Goal: Task Accomplishment & Management: Use online tool/utility

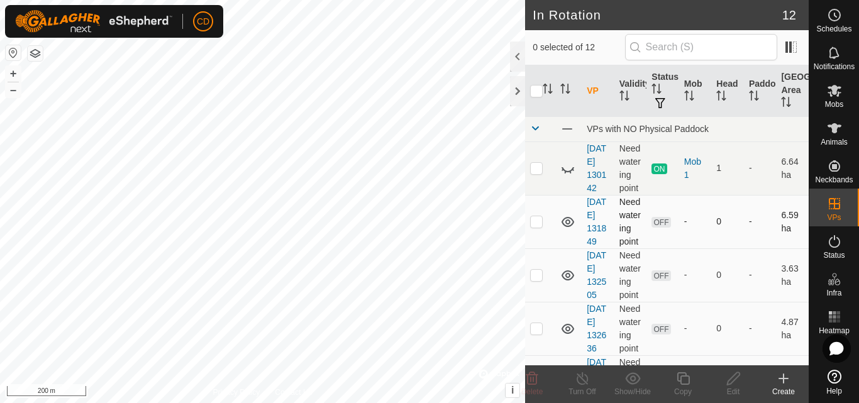
checkbox input "true"
click at [830, 101] on span "Mobs" at bounding box center [834, 105] width 18 height 8
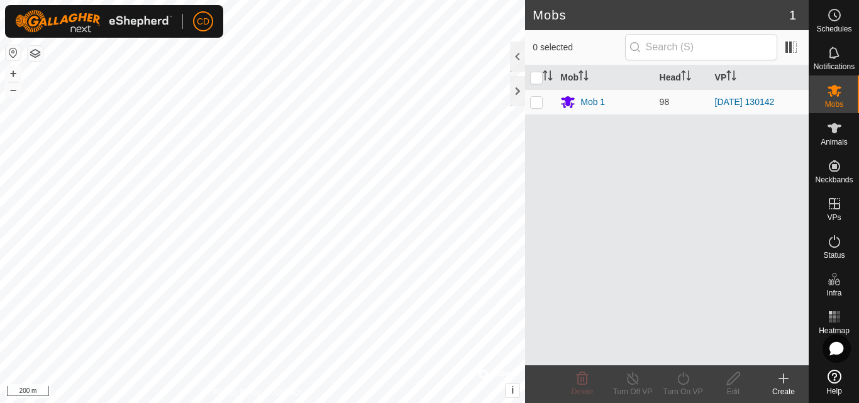
click at [536, 223] on div "Mobs 1 0 selected Mob Head VP Mob 1 98 [DATE] 130142 Delete Turn Off VP Turn On…" at bounding box center [404, 201] width 809 height 403
click at [829, 88] on icon at bounding box center [835, 91] width 14 height 12
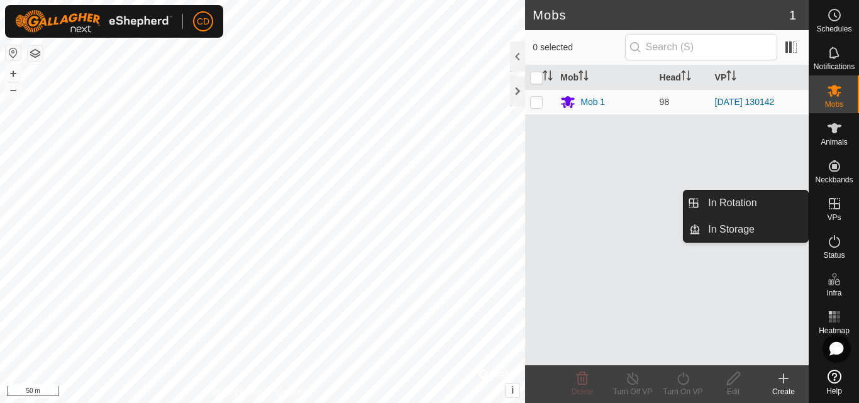
click at [837, 204] on icon at bounding box center [834, 203] width 11 height 11
click at [756, 206] on link "In Rotation" at bounding box center [755, 203] width 108 height 25
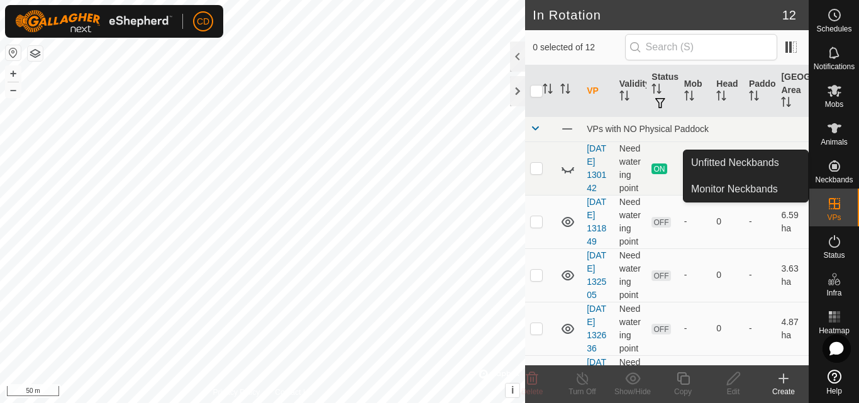
click at [833, 170] on icon at bounding box center [834, 165] width 15 height 15
click at [762, 188] on link "Monitor Neckbands" at bounding box center [746, 189] width 125 height 25
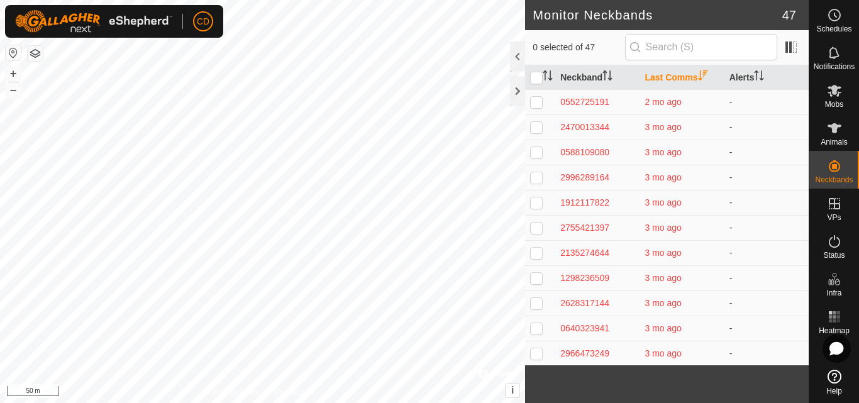
click at [614, 7] on div "Monitor Neckbands 47 0 selected of 47 Neckband Last Comms Alerts 0552725191 2 m…" at bounding box center [404, 201] width 809 height 403
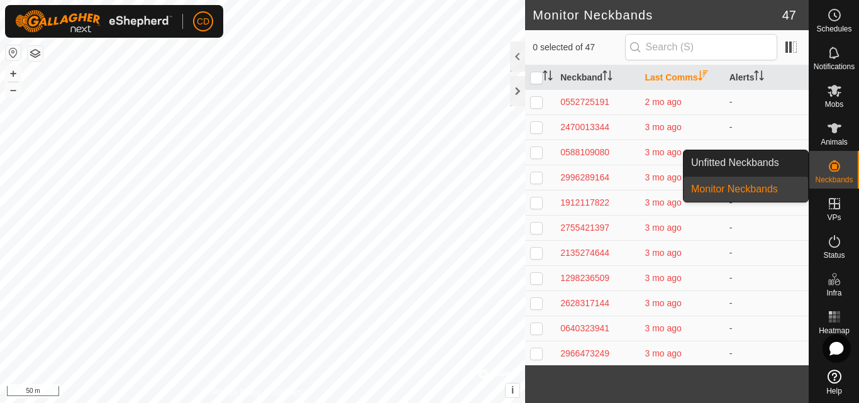
click at [835, 167] on icon at bounding box center [834, 165] width 11 height 11
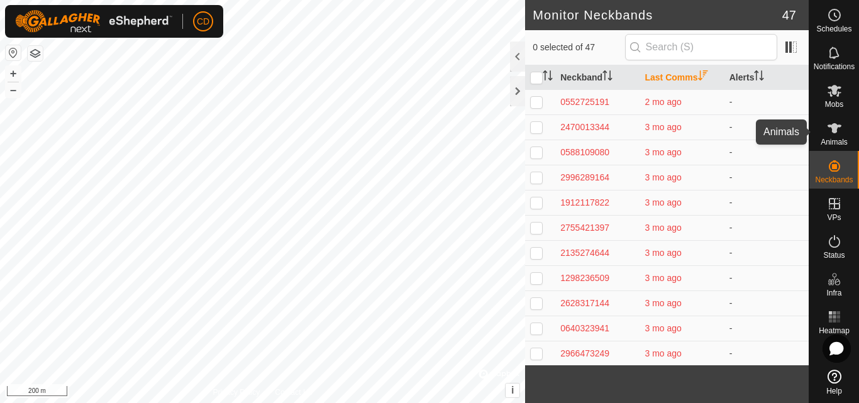
click at [835, 130] on icon at bounding box center [835, 128] width 14 height 10
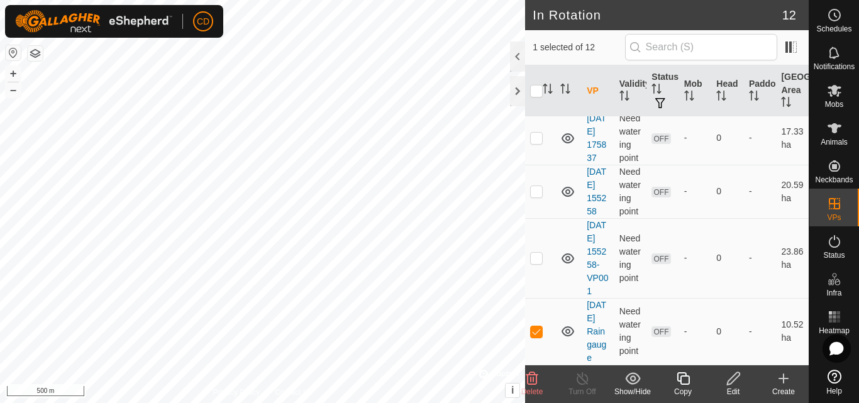
scroll to position [616, 0]
click at [829, 101] on span "Mobs" at bounding box center [834, 105] width 18 height 8
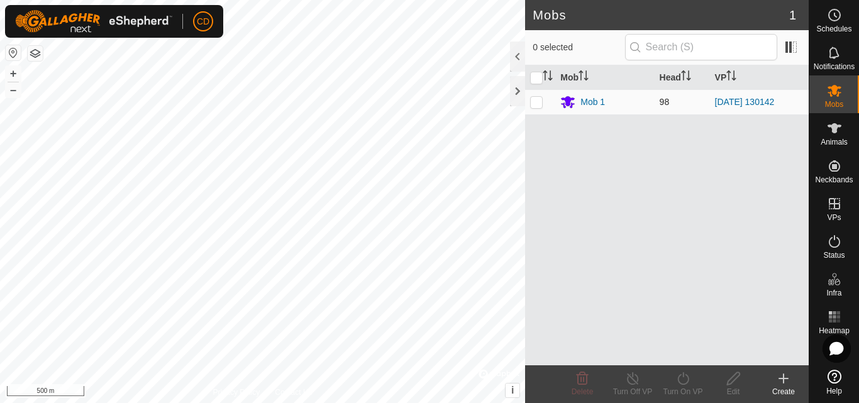
click at [535, 101] on p-checkbox at bounding box center [536, 102] width 13 height 10
checkbox input "true"
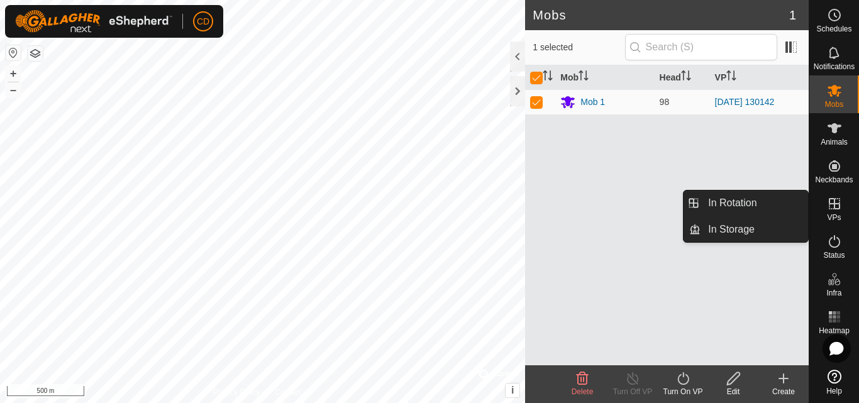
click at [829, 208] on icon at bounding box center [834, 203] width 15 height 15
click at [753, 200] on link "In Rotation" at bounding box center [755, 203] width 108 height 25
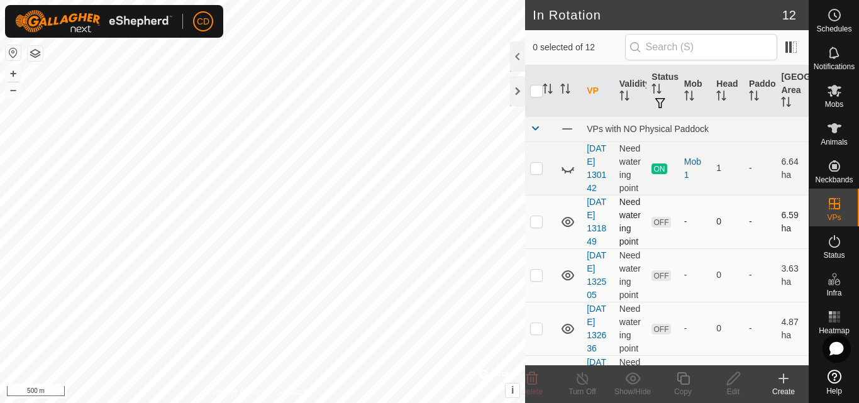
checkbox input "true"
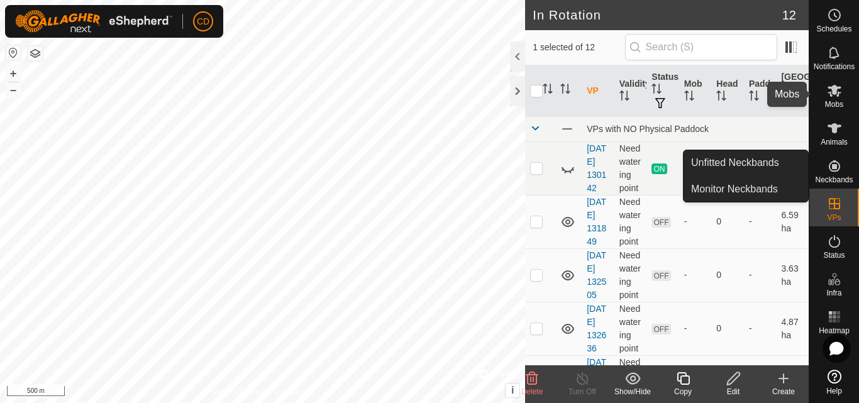
click at [831, 91] on icon at bounding box center [834, 90] width 15 height 15
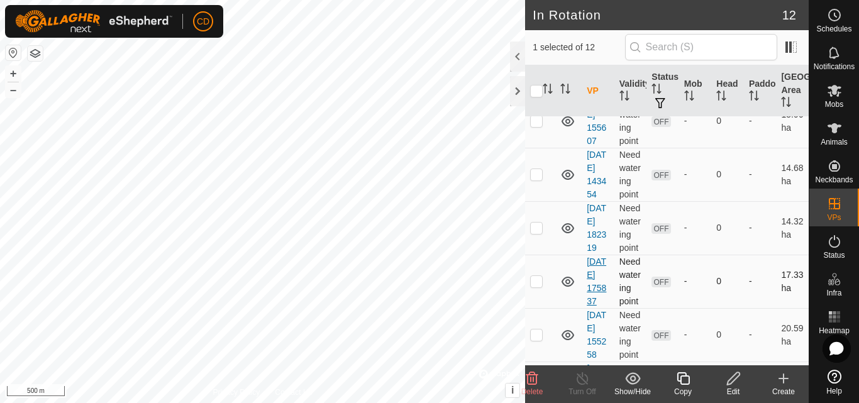
scroll to position [616, 0]
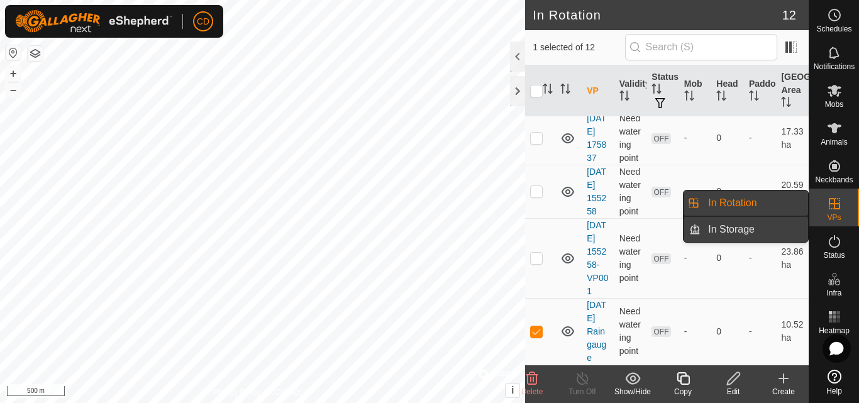
click at [755, 235] on link "In Storage" at bounding box center [755, 229] width 108 height 25
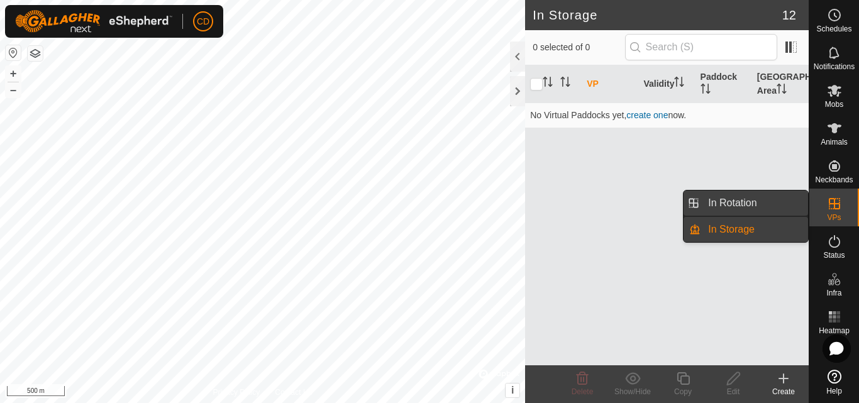
click at [764, 200] on link "In Rotation" at bounding box center [755, 203] width 108 height 25
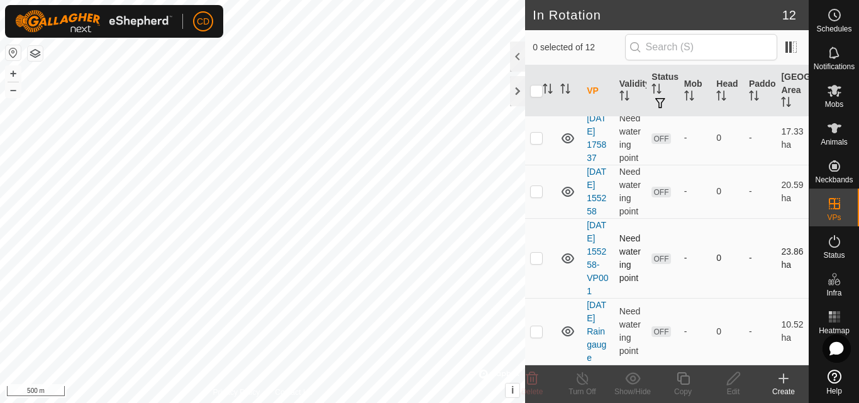
scroll to position [616, 0]
click at [535, 326] on p-checkbox at bounding box center [536, 331] width 13 height 10
checkbox input "true"
click at [599, 316] on td "[DATE] Rain gauge" at bounding box center [598, 331] width 33 height 67
click at [592, 309] on link "[DATE] Rain gauge" at bounding box center [596, 331] width 19 height 63
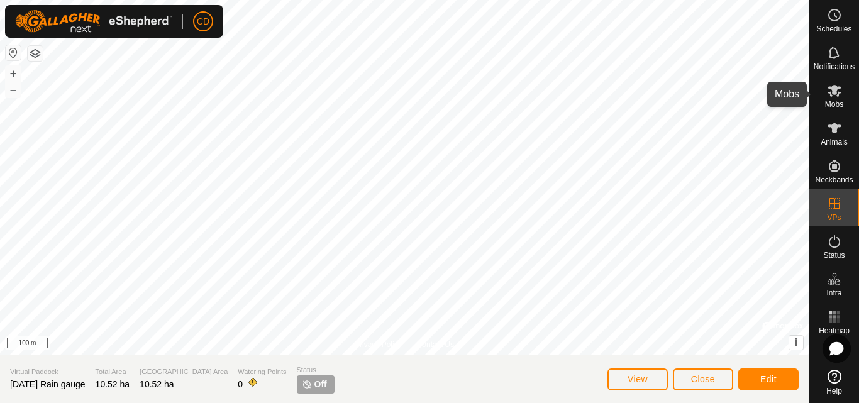
click at [835, 94] on icon at bounding box center [835, 91] width 14 height 12
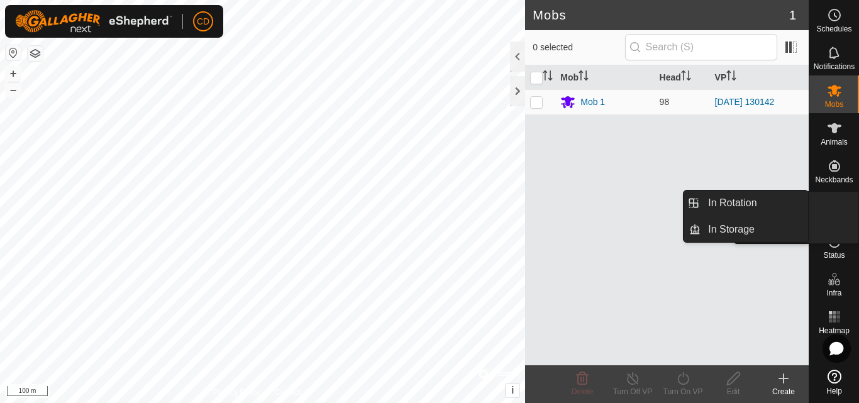
drag, startPoint x: 835, startPoint y: 189, endPoint x: 835, endPoint y: 203, distance: 13.8
click at [835, 203] on icon at bounding box center [834, 203] width 11 height 11
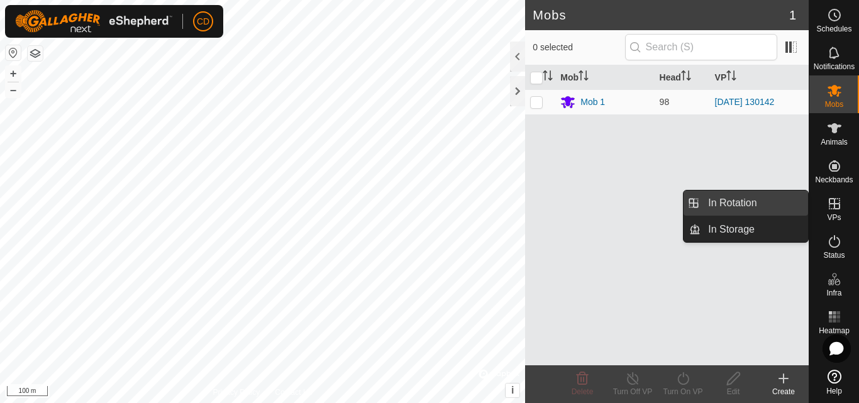
click at [748, 203] on link "In Rotation" at bounding box center [755, 203] width 108 height 25
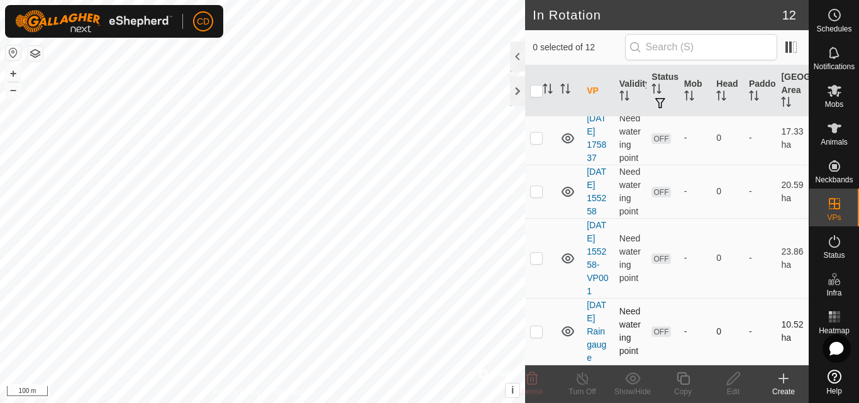
scroll to position [616, 0]
checkbox input "true"
click at [831, 84] on icon at bounding box center [834, 90] width 15 height 15
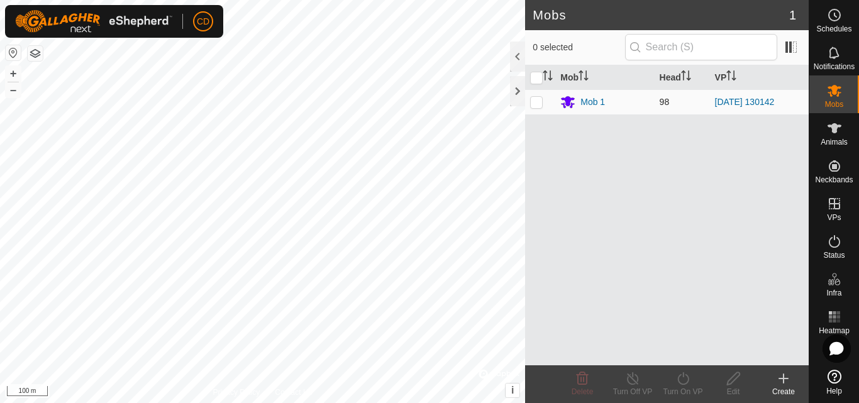
click at [536, 101] on p-checkbox at bounding box center [536, 102] width 13 height 10
checkbox input "true"
click at [686, 377] on icon at bounding box center [683, 378] width 16 height 15
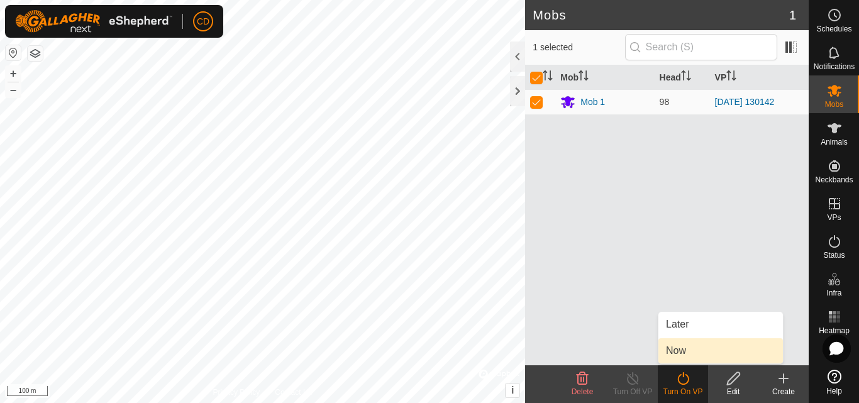
click at [693, 345] on link "Now" at bounding box center [720, 350] width 125 height 25
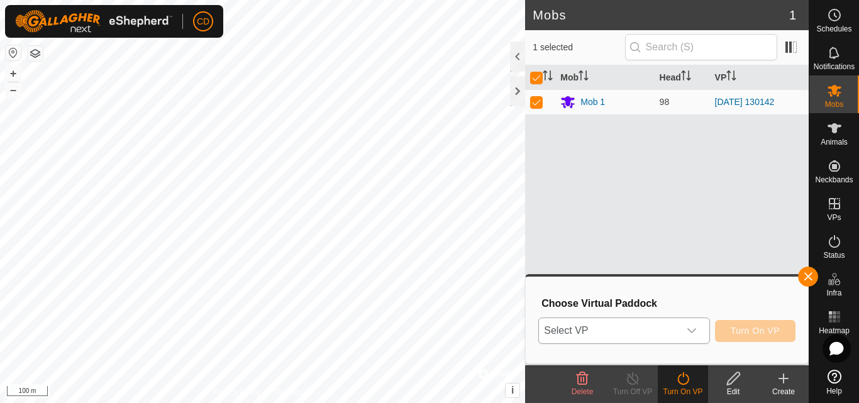
click at [696, 331] on icon "dropdown trigger" at bounding box center [692, 331] width 10 height 10
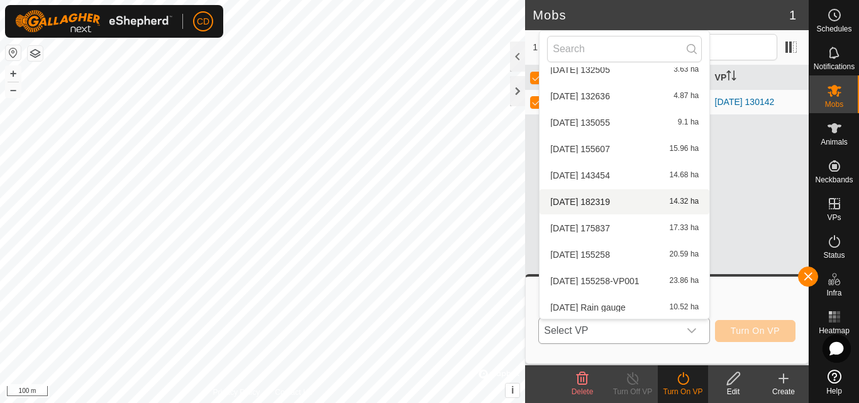
scroll to position [93, 0]
click at [641, 304] on li "[DATE] Rain gauge 10.52 ha" at bounding box center [625, 306] width 170 height 25
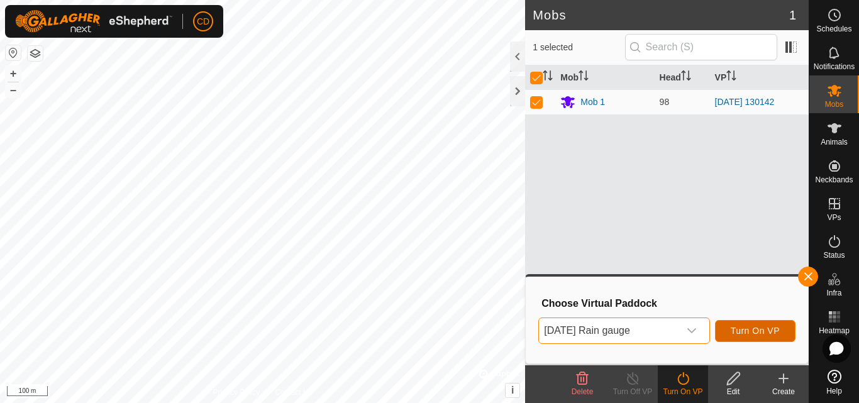
click at [765, 330] on span "Turn On VP" at bounding box center [755, 331] width 49 height 10
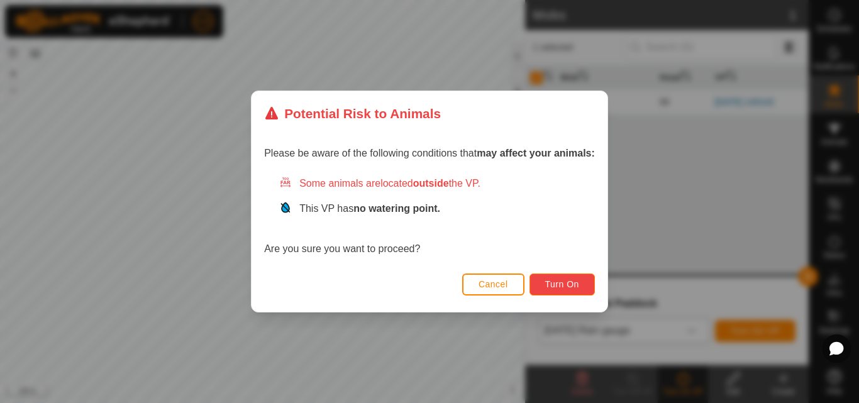
click at [579, 279] on span "Turn On" at bounding box center [562, 284] width 34 height 10
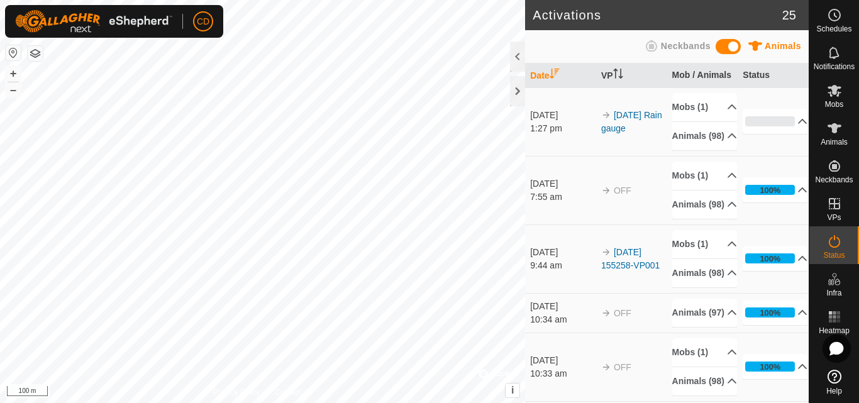
click at [511, 72] on div "Activations 25 Animals Neckbands Date VP Mob / Animals Status [DATE] 1:27 pm 20…" at bounding box center [404, 201] width 809 height 403
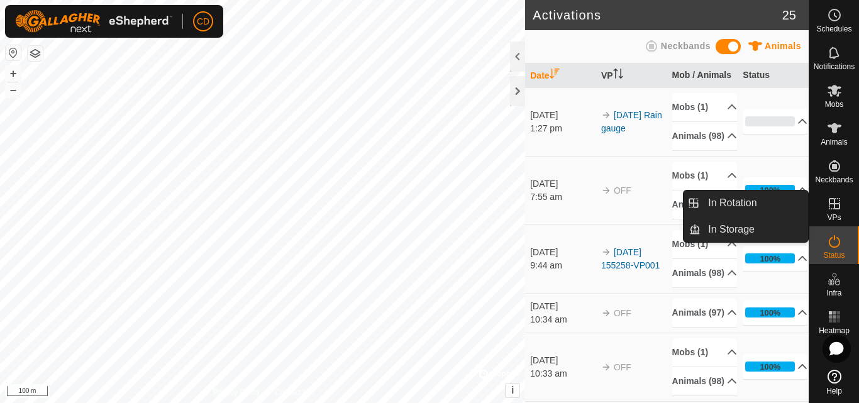
drag, startPoint x: 829, startPoint y: 190, endPoint x: 830, endPoint y: 204, distance: 13.9
click at [830, 204] on icon at bounding box center [834, 203] width 11 height 11
click at [753, 230] on link "In Storage" at bounding box center [755, 229] width 108 height 25
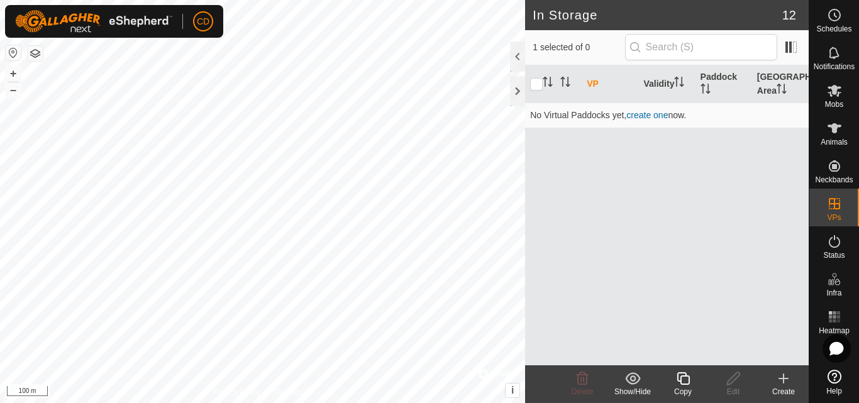
click at [789, 384] on icon at bounding box center [783, 378] width 15 height 15
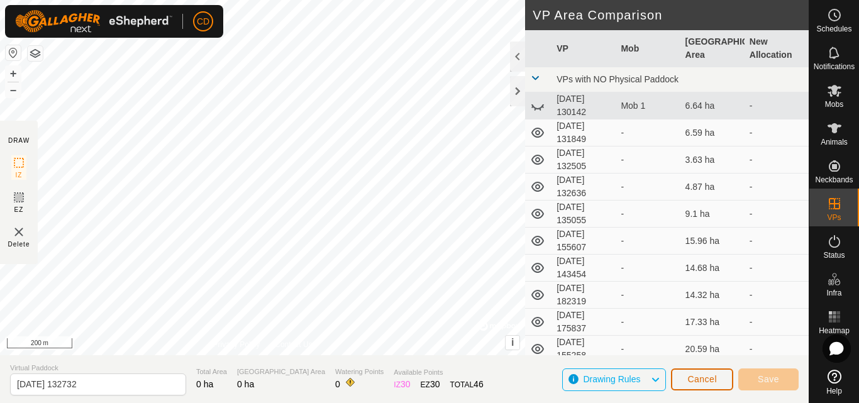
click at [698, 382] on span "Cancel" at bounding box center [702, 379] width 30 height 10
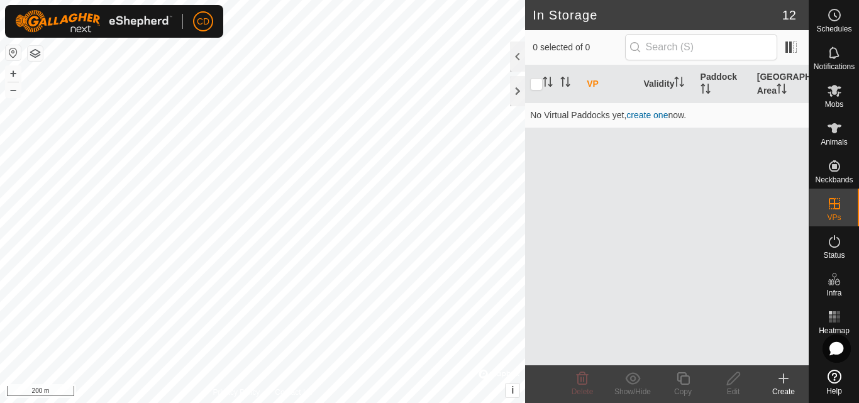
click at [782, 380] on icon at bounding box center [783, 378] width 15 height 15
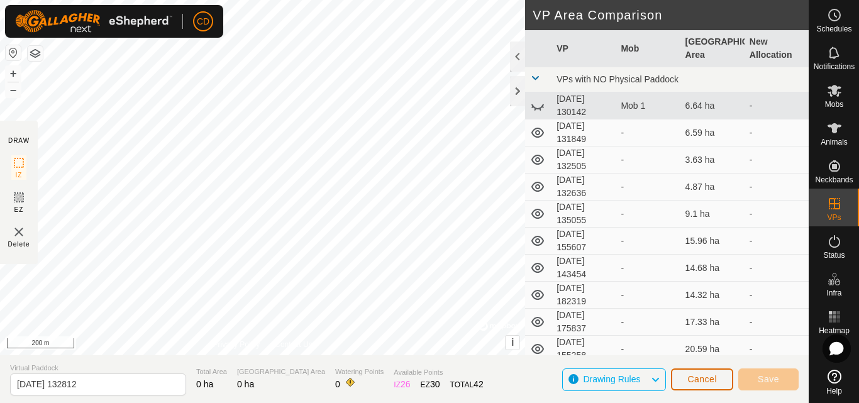
click at [703, 379] on span "Cancel" at bounding box center [702, 379] width 30 height 10
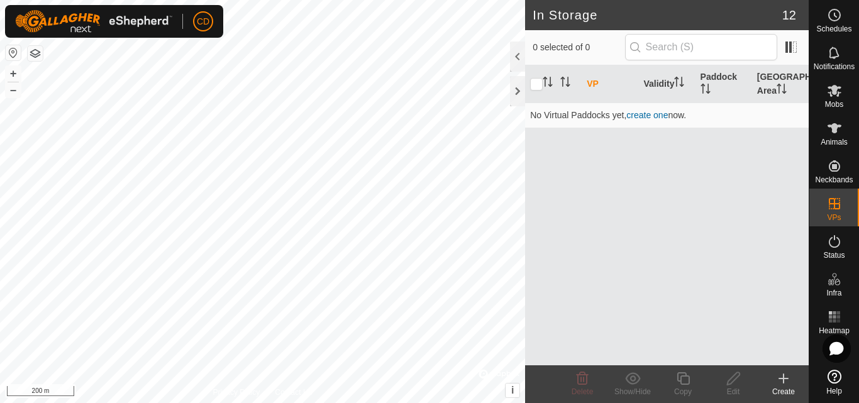
click at [785, 381] on icon at bounding box center [783, 378] width 15 height 15
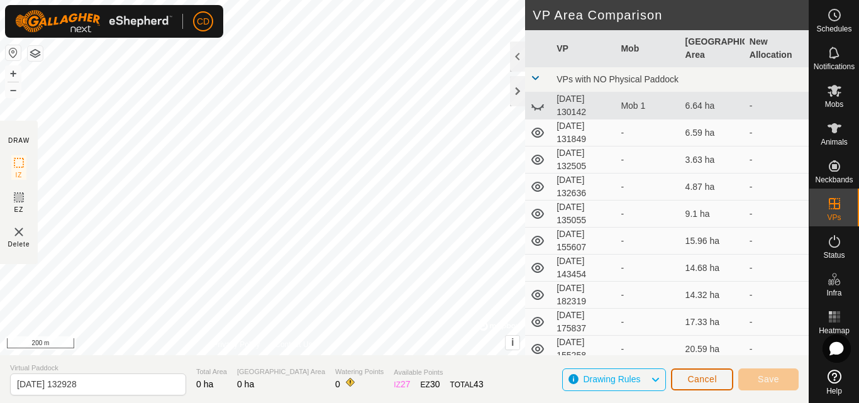
click at [691, 379] on span "Cancel" at bounding box center [702, 379] width 30 height 10
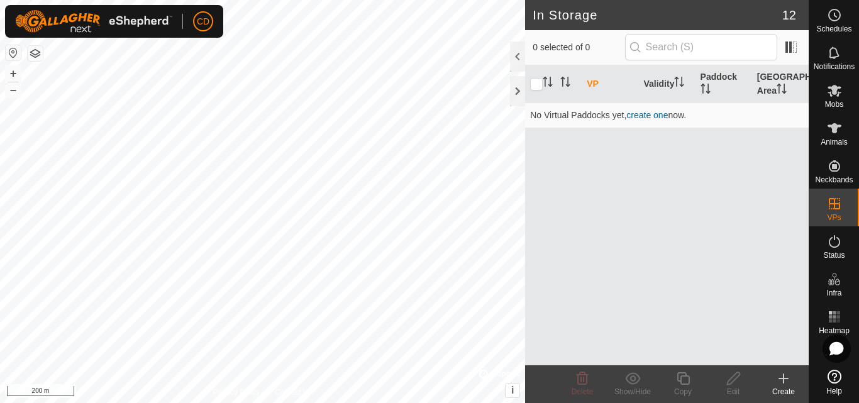
click at [782, 382] on icon at bounding box center [783, 378] width 15 height 15
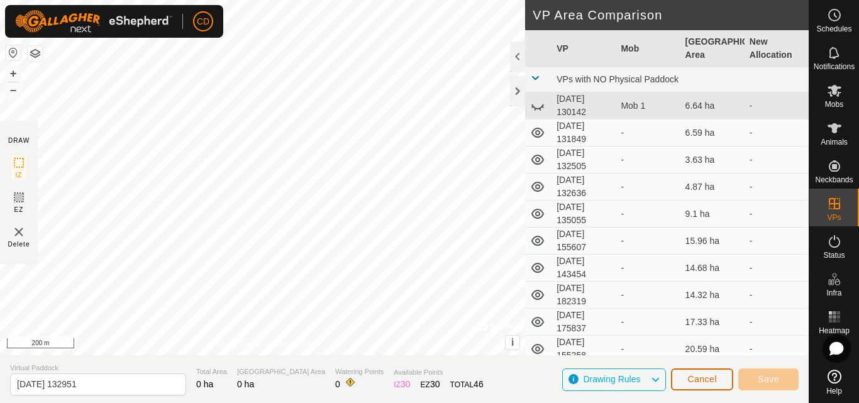
click at [686, 375] on button "Cancel" at bounding box center [702, 380] width 62 height 22
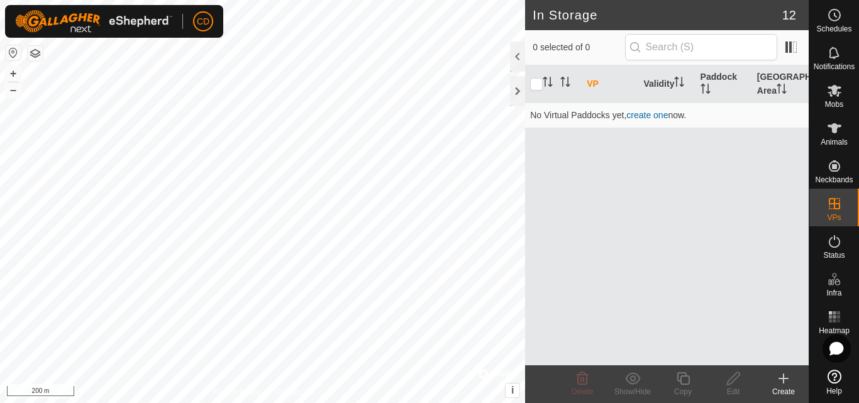
click at [778, 379] on icon at bounding box center [783, 378] width 15 height 15
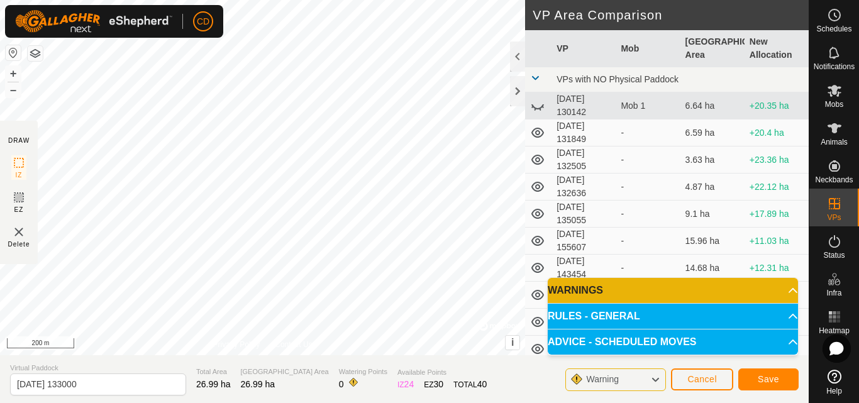
click at [791, 315] on p-accordion-header "RULES - GENERAL" at bounding box center [673, 316] width 250 height 25
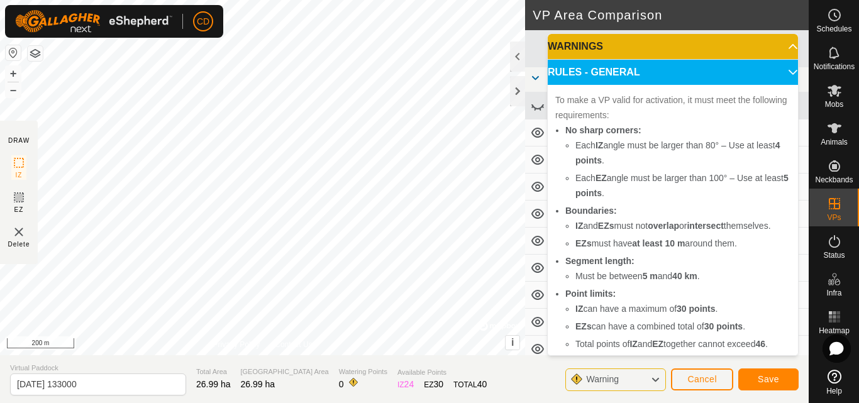
click at [772, 69] on p-accordion-header "RULES - GENERAL" at bounding box center [673, 72] width 250 height 25
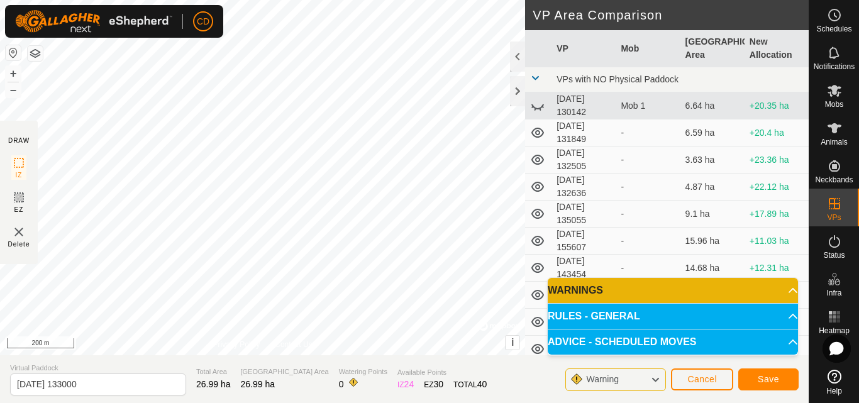
click at [784, 287] on p-accordion-header "WARNINGS" at bounding box center [673, 290] width 250 height 25
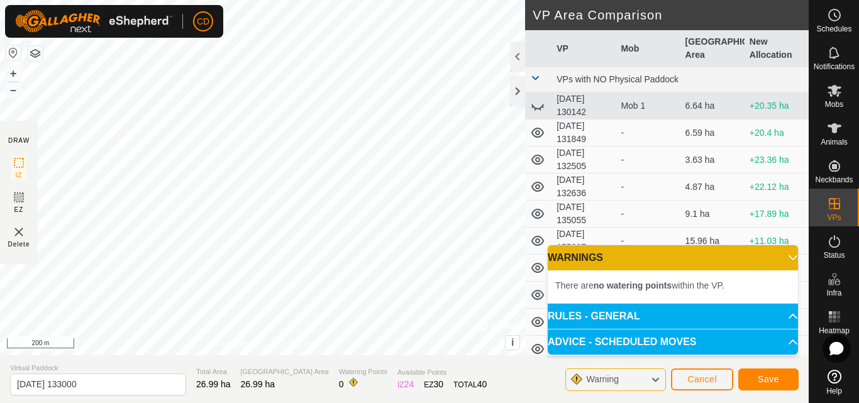
click at [785, 256] on p-accordion-header "WARNINGS" at bounding box center [673, 257] width 250 height 25
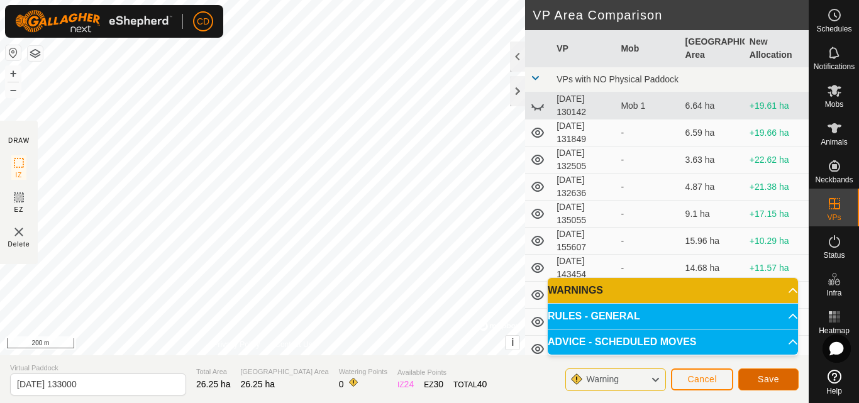
click at [774, 379] on span "Save" at bounding box center [768, 379] width 21 height 10
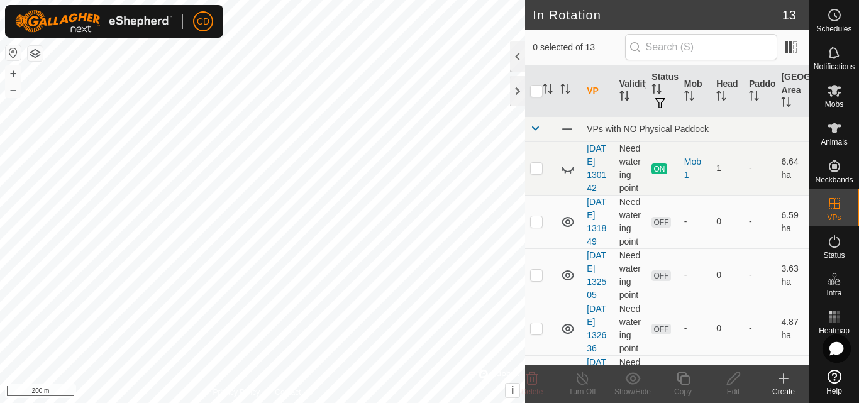
checkbox input "true"
click at [839, 95] on icon at bounding box center [834, 90] width 15 height 15
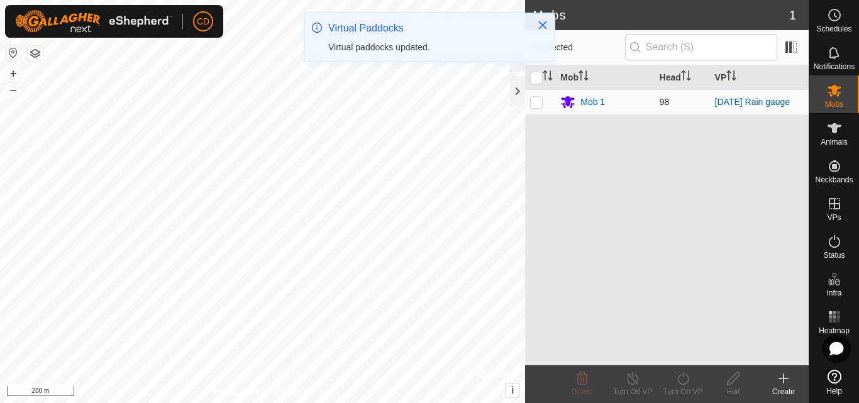
click at [537, 97] on p-checkbox at bounding box center [536, 102] width 13 height 10
checkbox input "true"
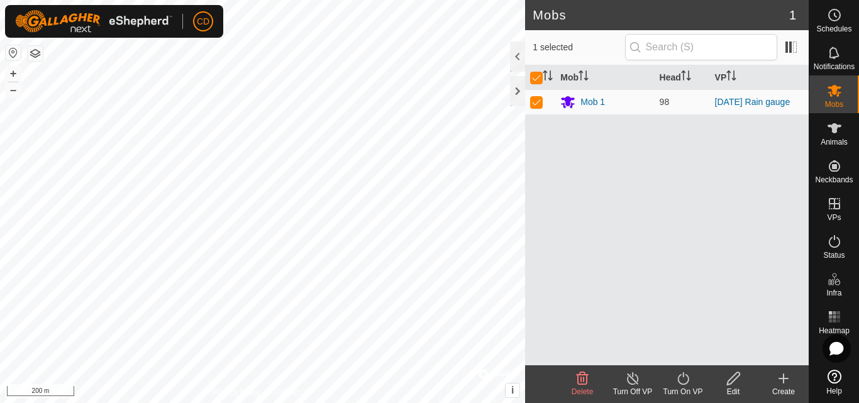
click at [685, 384] on icon at bounding box center [682, 378] width 11 height 13
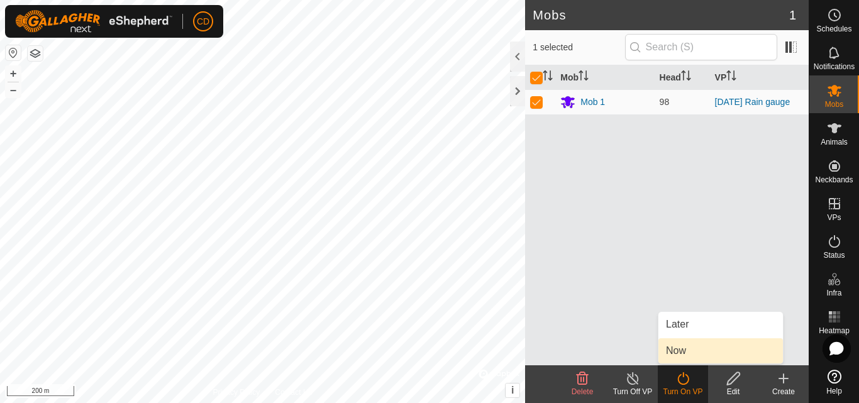
click at [686, 348] on link "Now" at bounding box center [720, 350] width 125 height 25
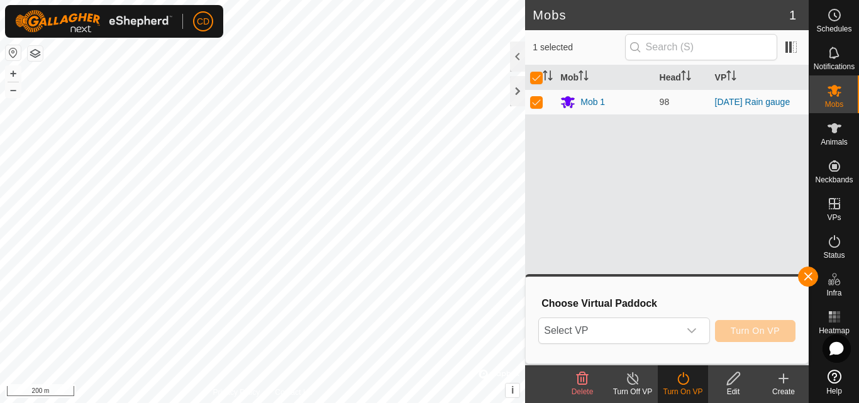
click at [689, 379] on icon at bounding box center [683, 378] width 16 height 15
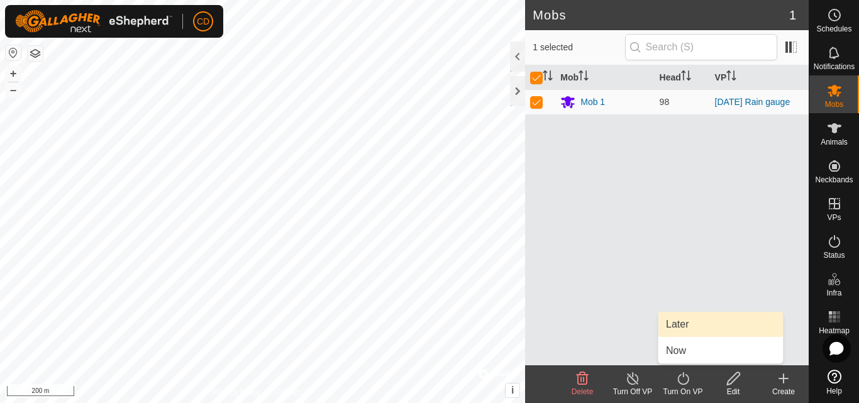
click at [689, 327] on link "Later" at bounding box center [720, 324] width 125 height 25
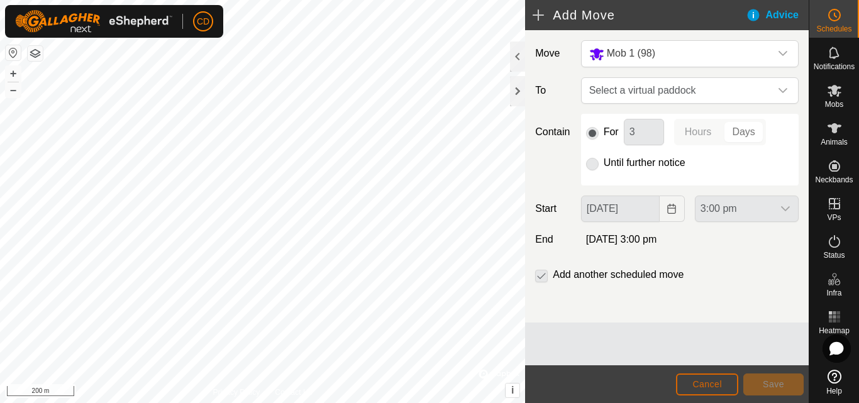
click at [709, 382] on span "Cancel" at bounding box center [707, 384] width 30 height 10
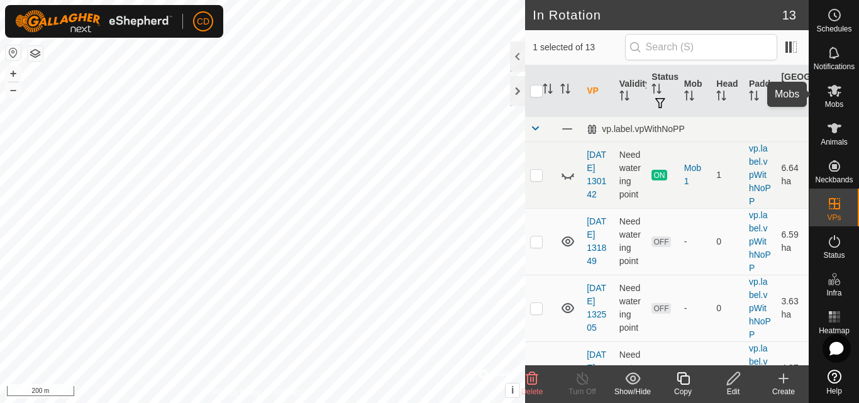
click at [832, 88] on icon at bounding box center [835, 91] width 14 height 12
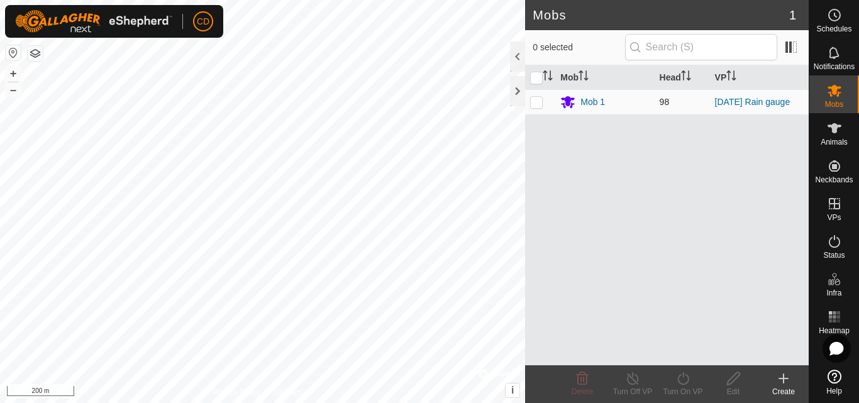
click at [537, 100] on p-checkbox at bounding box center [536, 102] width 13 height 10
checkbox input "true"
click at [682, 378] on icon at bounding box center [683, 378] width 16 height 15
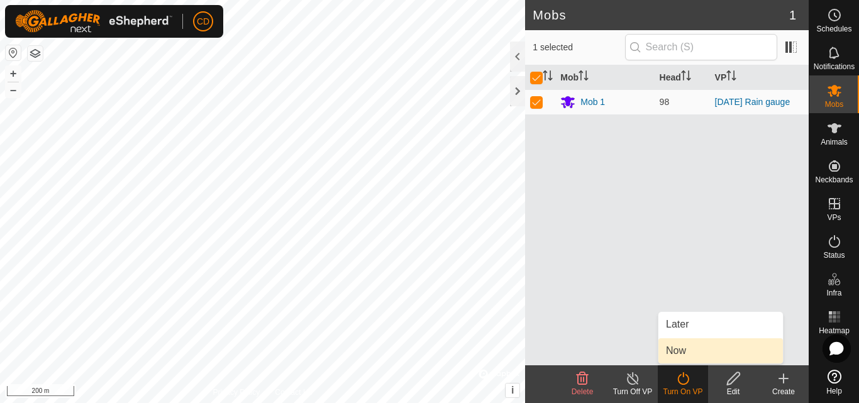
click at [691, 347] on link "Now" at bounding box center [720, 350] width 125 height 25
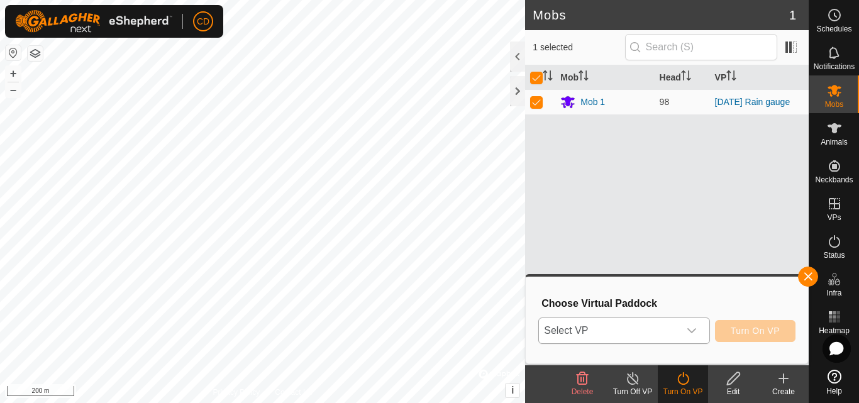
click at [696, 333] on icon "dropdown trigger" at bounding box center [692, 331] width 10 height 10
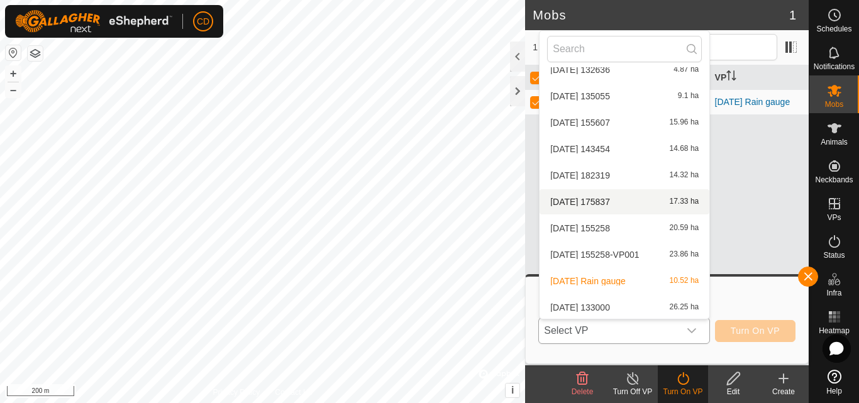
scroll to position [119, 0]
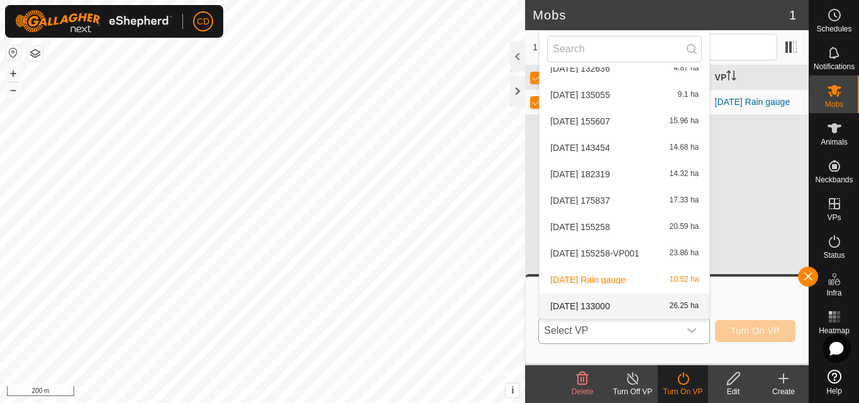
click at [696, 319] on div "VPs with NO Physical Paddock [DATE] 130142 6.64 ha [DATE] 131849 6.59 ha [DATE]…" at bounding box center [624, 174] width 171 height 289
click at [699, 328] on div "dropdown trigger" at bounding box center [691, 330] width 25 height 25
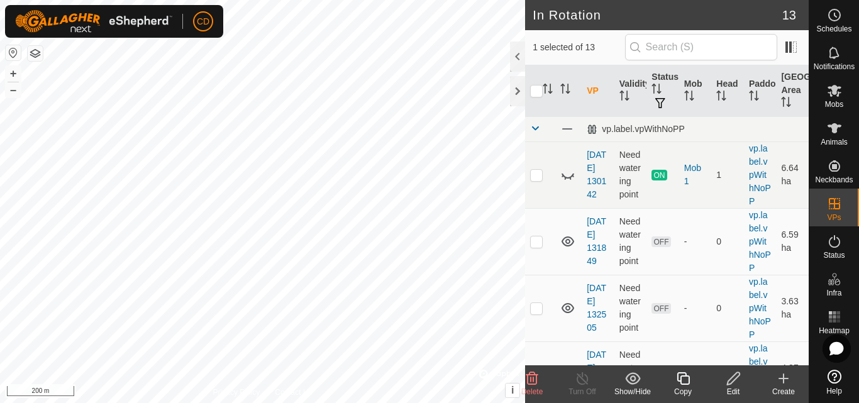
click at [731, 380] on icon at bounding box center [734, 378] width 16 height 15
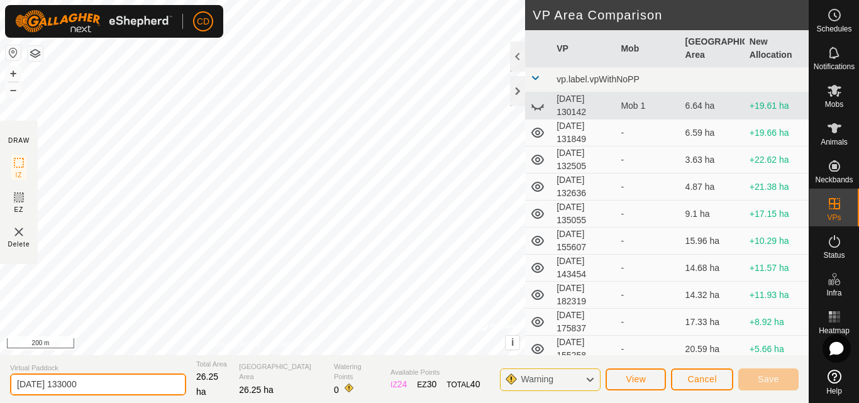
drag, startPoint x: 113, startPoint y: 387, endPoint x: 66, endPoint y: 389, distance: 47.2
click at [66, 389] on input "[DATE] 133000" at bounding box center [98, 385] width 176 height 22
type input "[GEOGRAPHIC_DATA] North [DATE]"
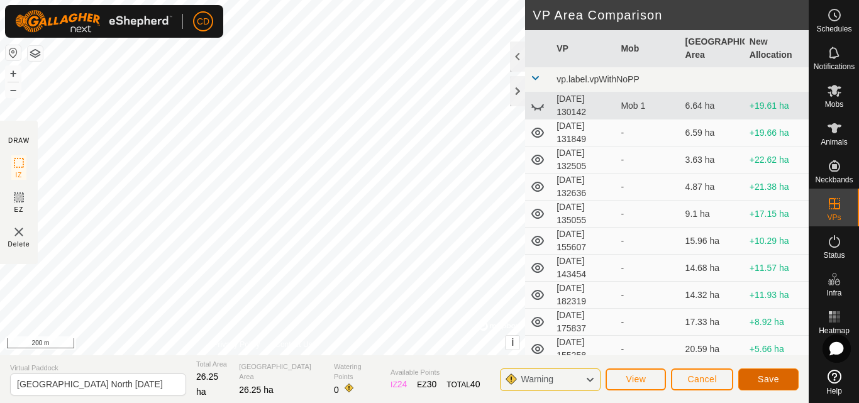
click at [768, 377] on span "Save" at bounding box center [768, 379] width 21 height 10
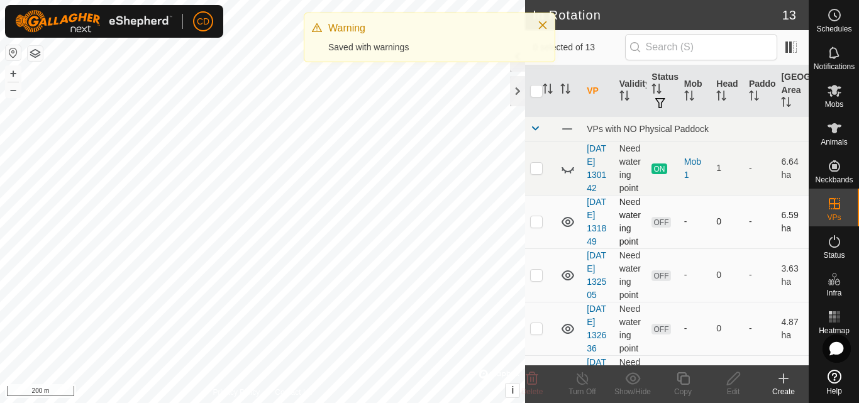
checkbox input "true"
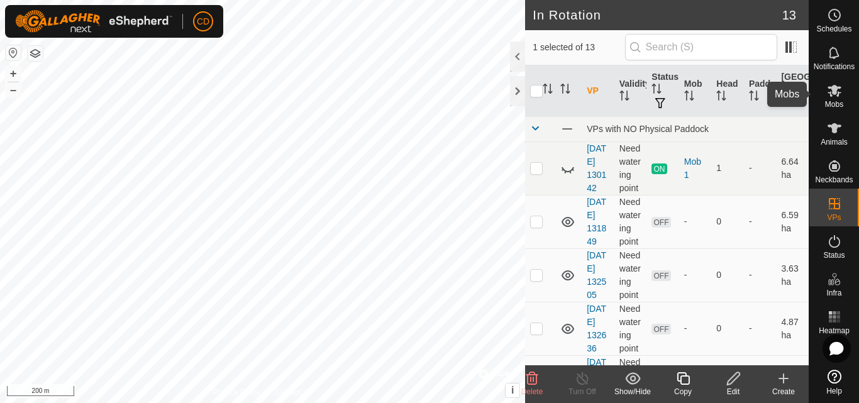
click at [842, 98] on es-mob-svg-icon at bounding box center [834, 90] width 23 height 20
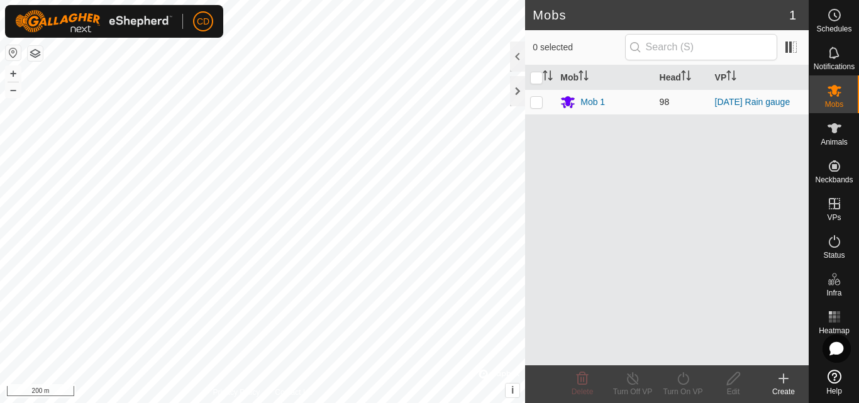
click at [538, 105] on p-checkbox at bounding box center [536, 102] width 13 height 10
checkbox input "true"
click at [685, 382] on icon at bounding box center [683, 378] width 16 height 15
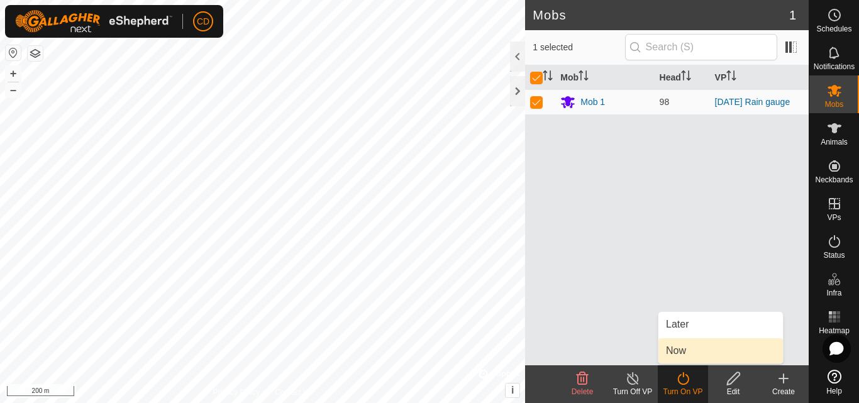
click at [691, 355] on link "Now" at bounding box center [720, 350] width 125 height 25
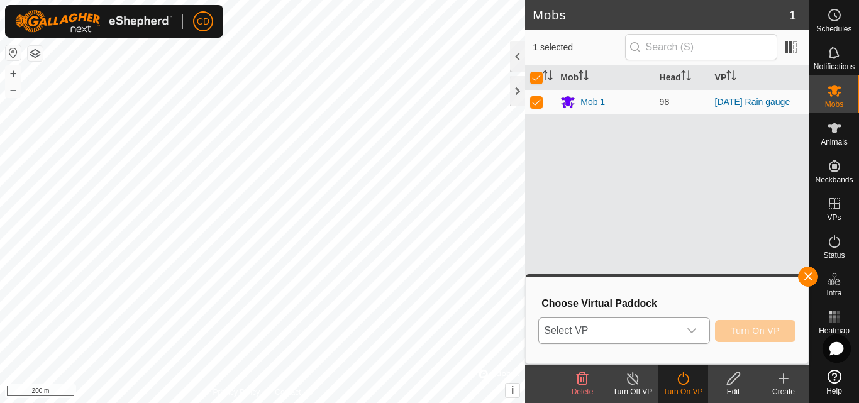
click at [680, 332] on div "dropdown trigger" at bounding box center [691, 330] width 25 height 25
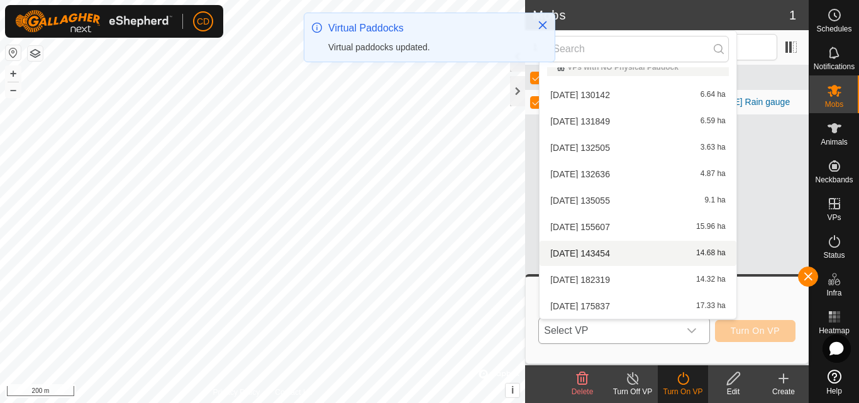
scroll to position [119, 0]
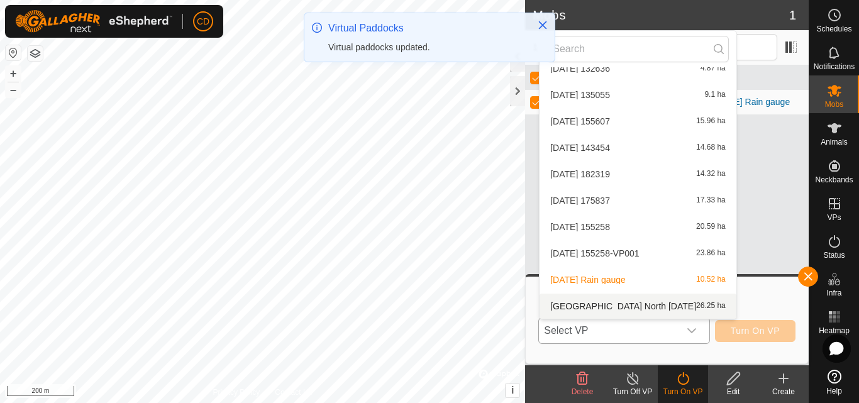
click at [615, 302] on li "[GEOGRAPHIC_DATA] North [DATE] 26.25 ha" at bounding box center [638, 306] width 197 height 25
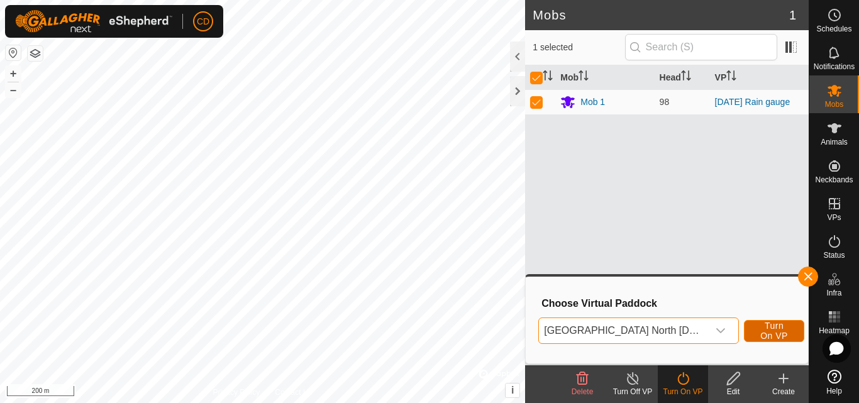
click at [760, 330] on span "Turn On VP" at bounding box center [774, 331] width 29 height 20
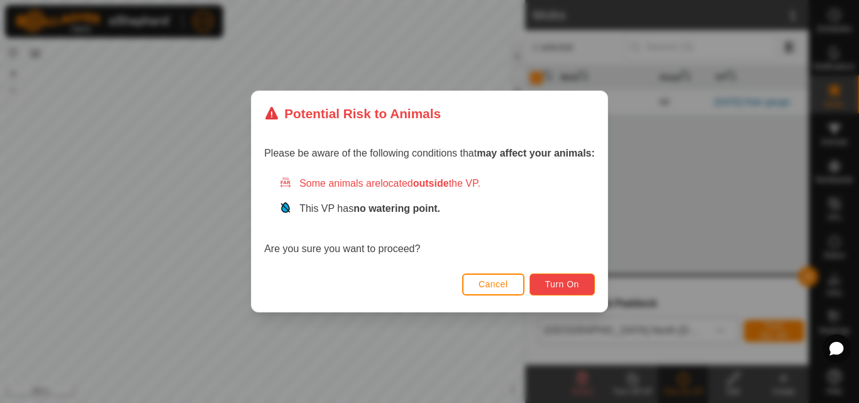
click at [565, 285] on span "Turn On" at bounding box center [562, 284] width 34 height 10
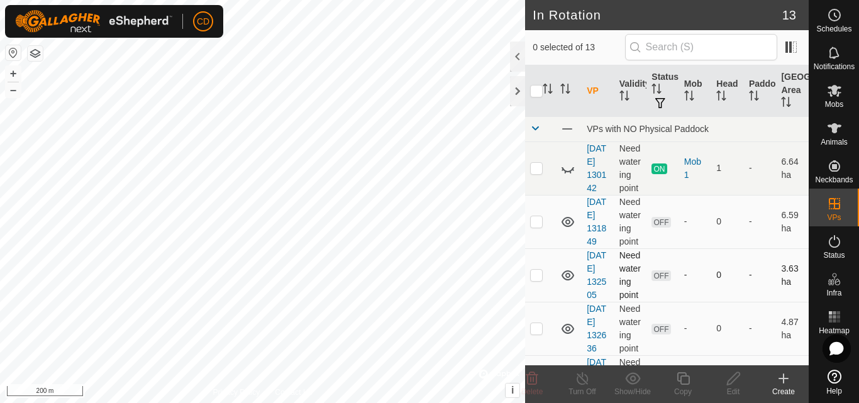
checkbox input "true"
